Goal: Navigation & Orientation: Find specific page/section

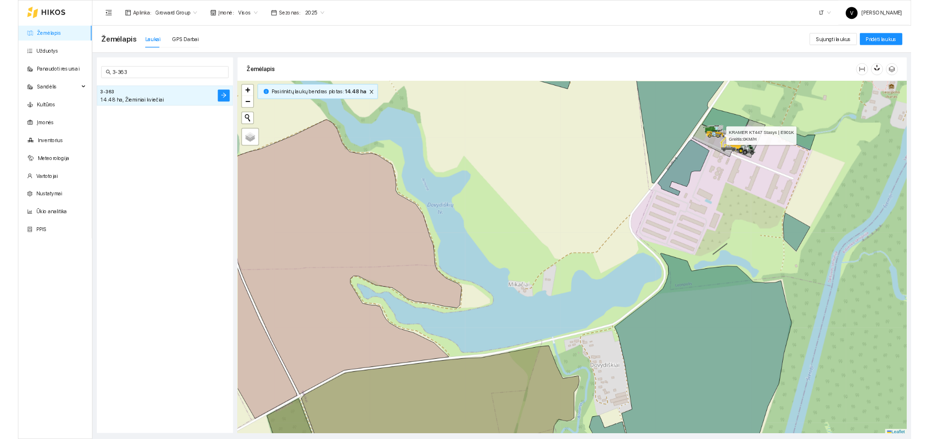
scroll to position [3, 0]
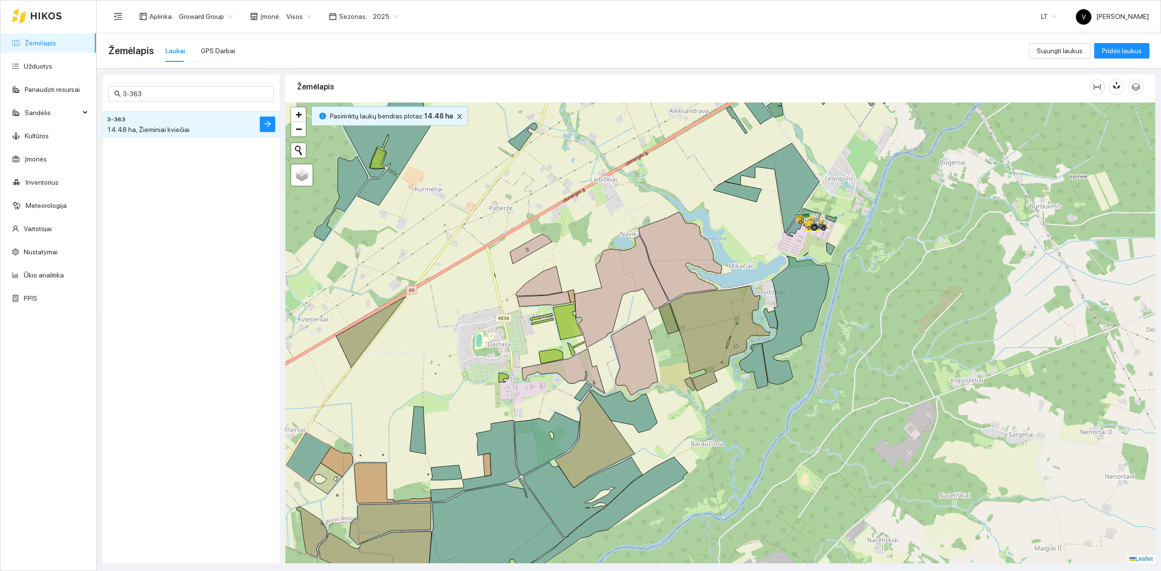
drag, startPoint x: 849, startPoint y: 262, endPoint x: 828, endPoint y: 289, distance: 34.1
click at [828, 289] on div at bounding box center [720, 333] width 870 height 461
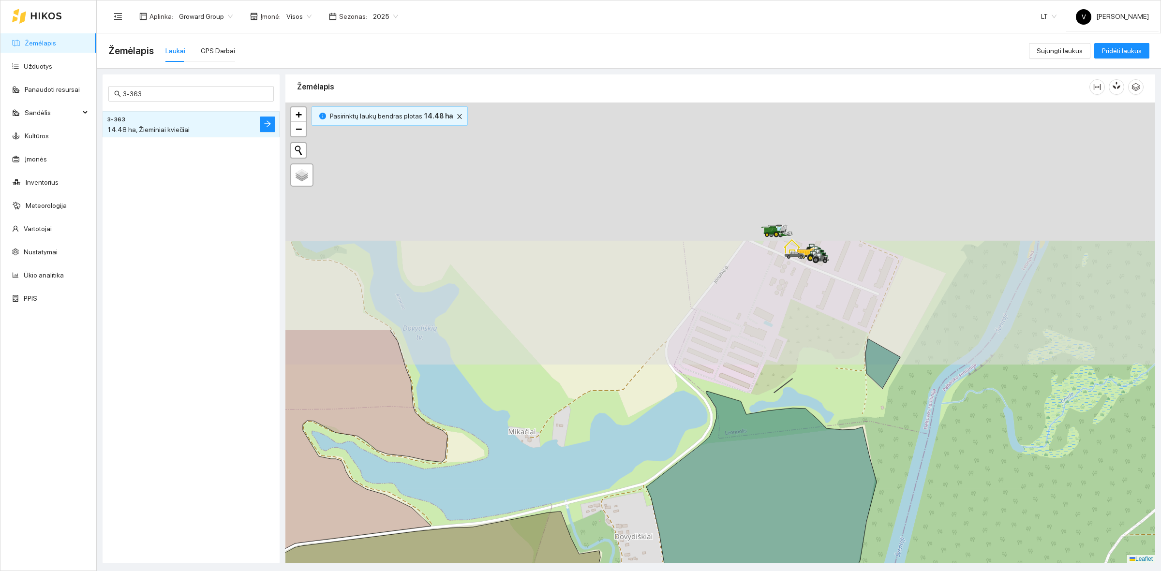
drag, startPoint x: 778, startPoint y: 409, endPoint x: 794, endPoint y: 376, distance: 37.2
click at [777, 417] on div at bounding box center [720, 333] width 870 height 461
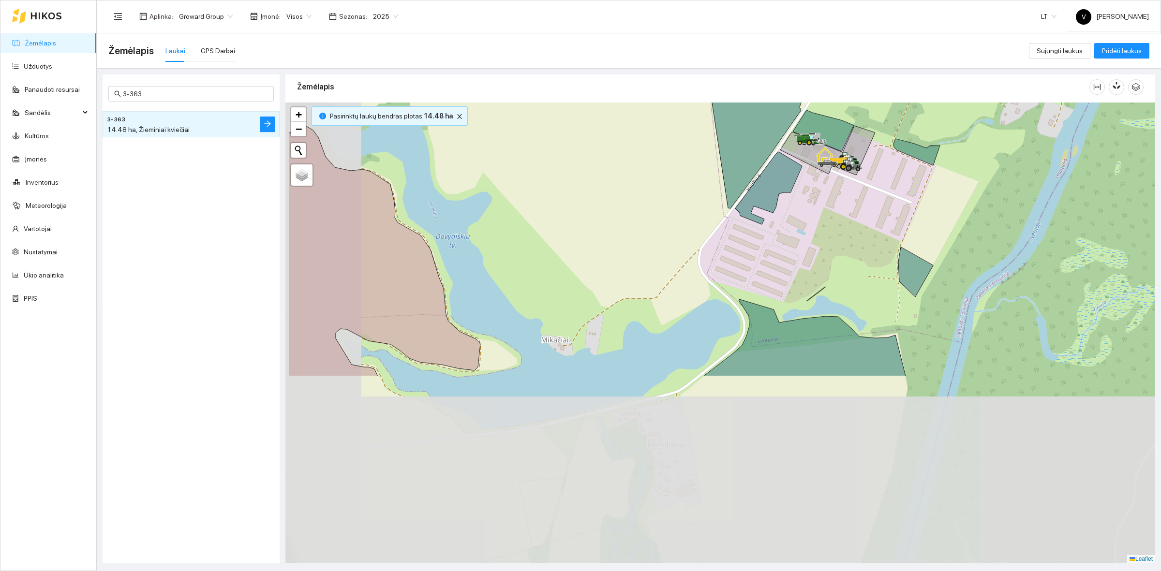
drag, startPoint x: 702, startPoint y: 499, endPoint x: 803, endPoint y: 236, distance: 282.0
click at [802, 243] on div at bounding box center [720, 333] width 870 height 461
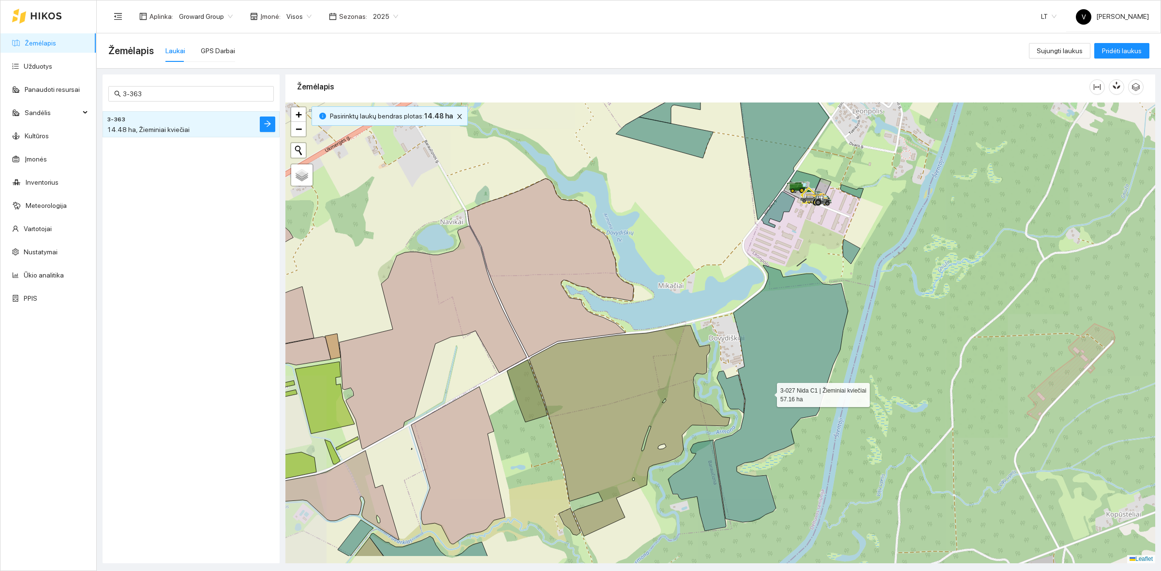
drag, startPoint x: 767, startPoint y: 399, endPoint x: 789, endPoint y: 320, distance: 82.4
click at [789, 320] on icon at bounding box center [781, 393] width 134 height 257
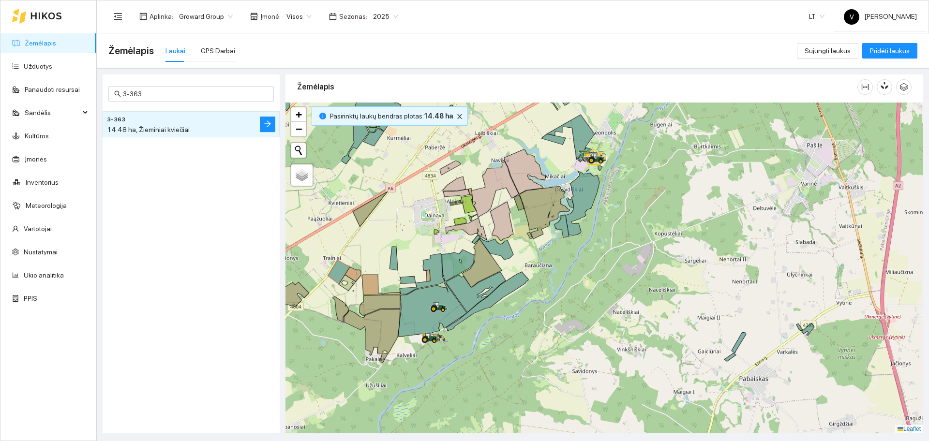
drag, startPoint x: 493, startPoint y: 246, endPoint x: 601, endPoint y: 166, distance: 134.3
click at [513, 238] on icon at bounding box center [496, 249] width 34 height 22
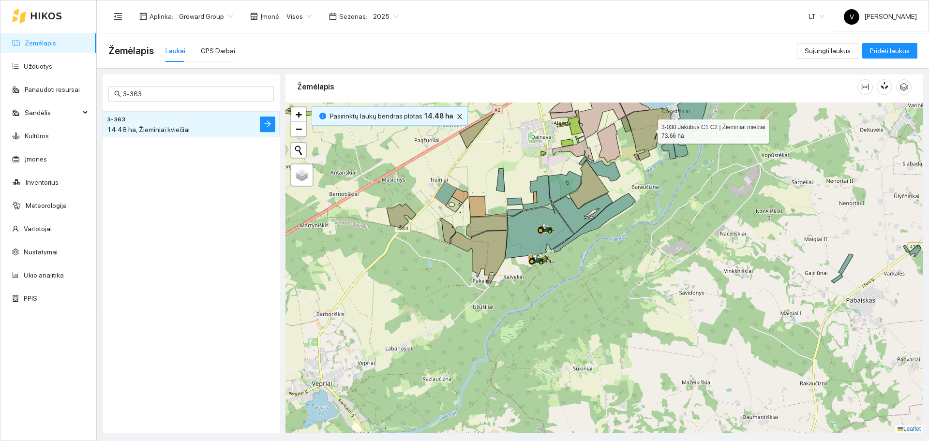
drag, startPoint x: 640, startPoint y: 139, endPoint x: 620, endPoint y: 325, distance: 186.9
click at [627, 161] on icon at bounding box center [652, 134] width 50 height 53
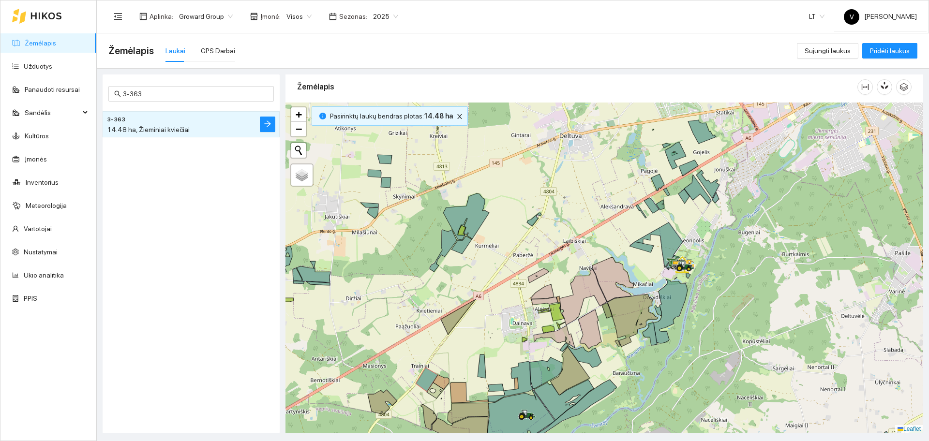
drag, startPoint x: 627, startPoint y: 244, endPoint x: 609, endPoint y: 335, distance: 92.7
click at [609, 335] on div at bounding box center [604, 268] width 638 height 331
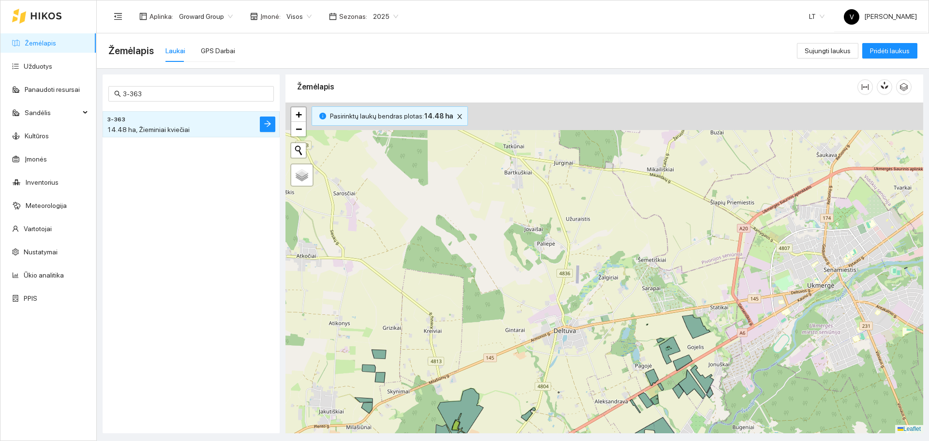
drag, startPoint x: 563, startPoint y: 215, endPoint x: 572, endPoint y: 277, distance: 63.2
click at [574, 282] on div at bounding box center [604, 268] width 638 height 331
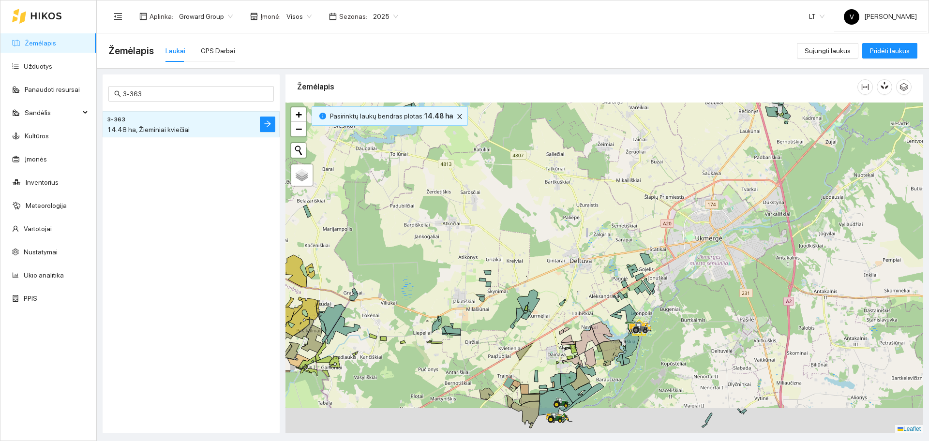
drag, startPoint x: 533, startPoint y: 207, endPoint x: 551, endPoint y: 263, distance: 59.4
click at [550, 175] on div at bounding box center [604, 268] width 638 height 331
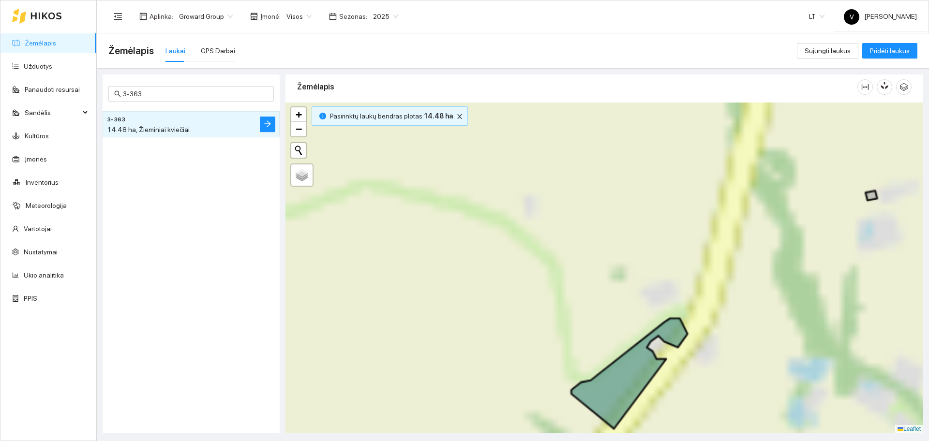
drag, startPoint x: 581, startPoint y: 283, endPoint x: 614, endPoint y: 213, distance: 77.3
click at [613, 213] on div at bounding box center [604, 268] width 638 height 331
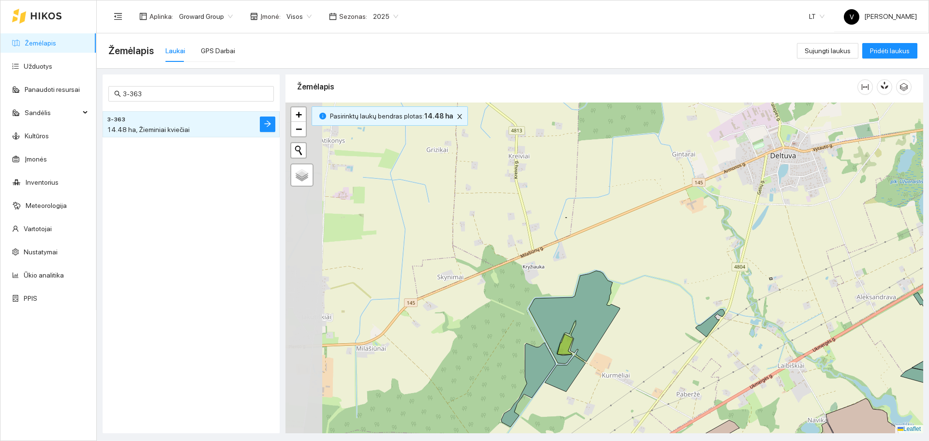
drag, startPoint x: 383, startPoint y: 226, endPoint x: 624, endPoint y: 313, distance: 256.0
click at [620, 313] on icon at bounding box center [574, 317] width 91 height 93
